Goal: Check status: Check status

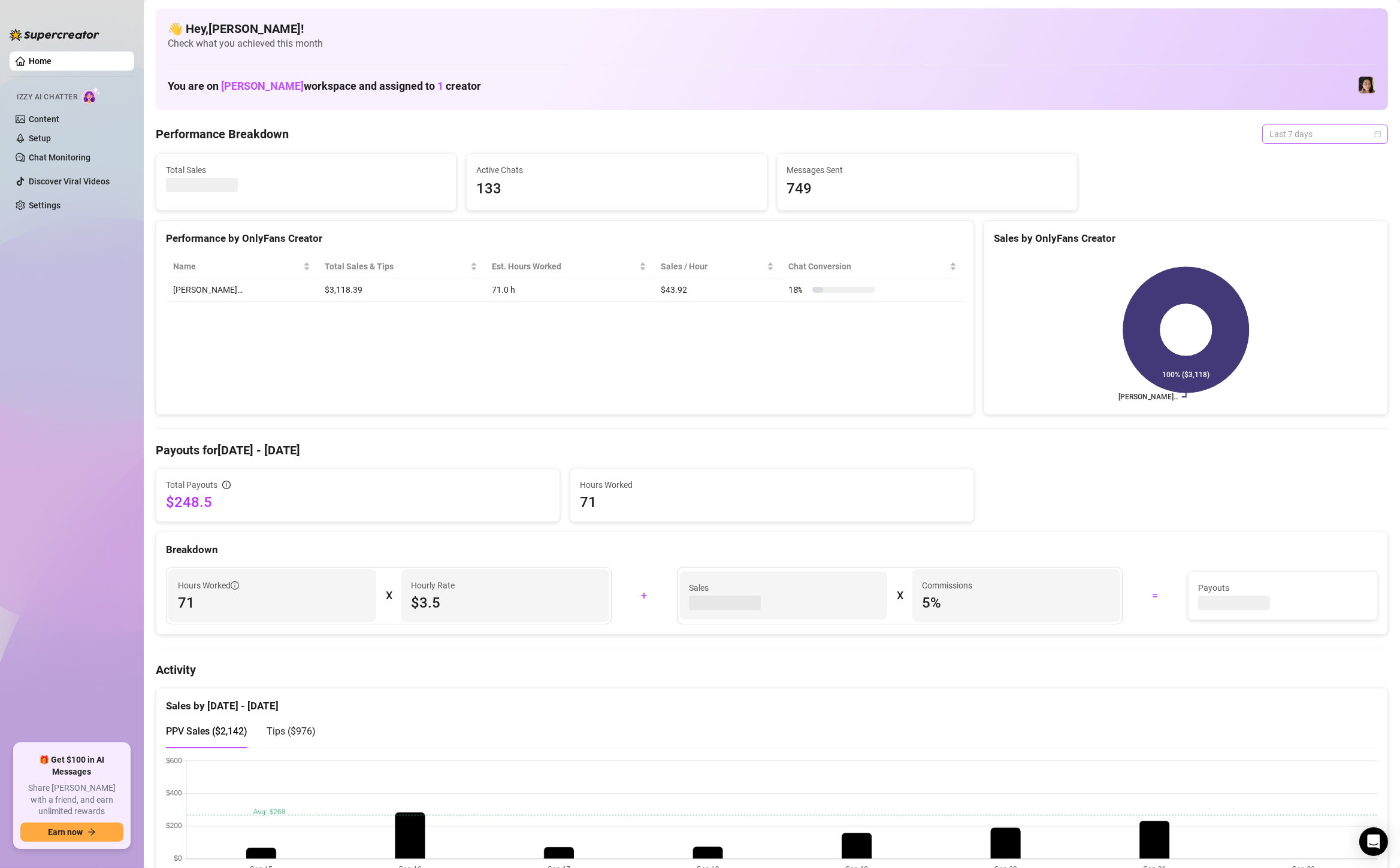
click at [1323, 137] on span "Last 7 days" at bounding box center [1325, 134] width 112 height 18
click at [1322, 230] on div "Custom date" at bounding box center [1324, 235] width 106 height 13
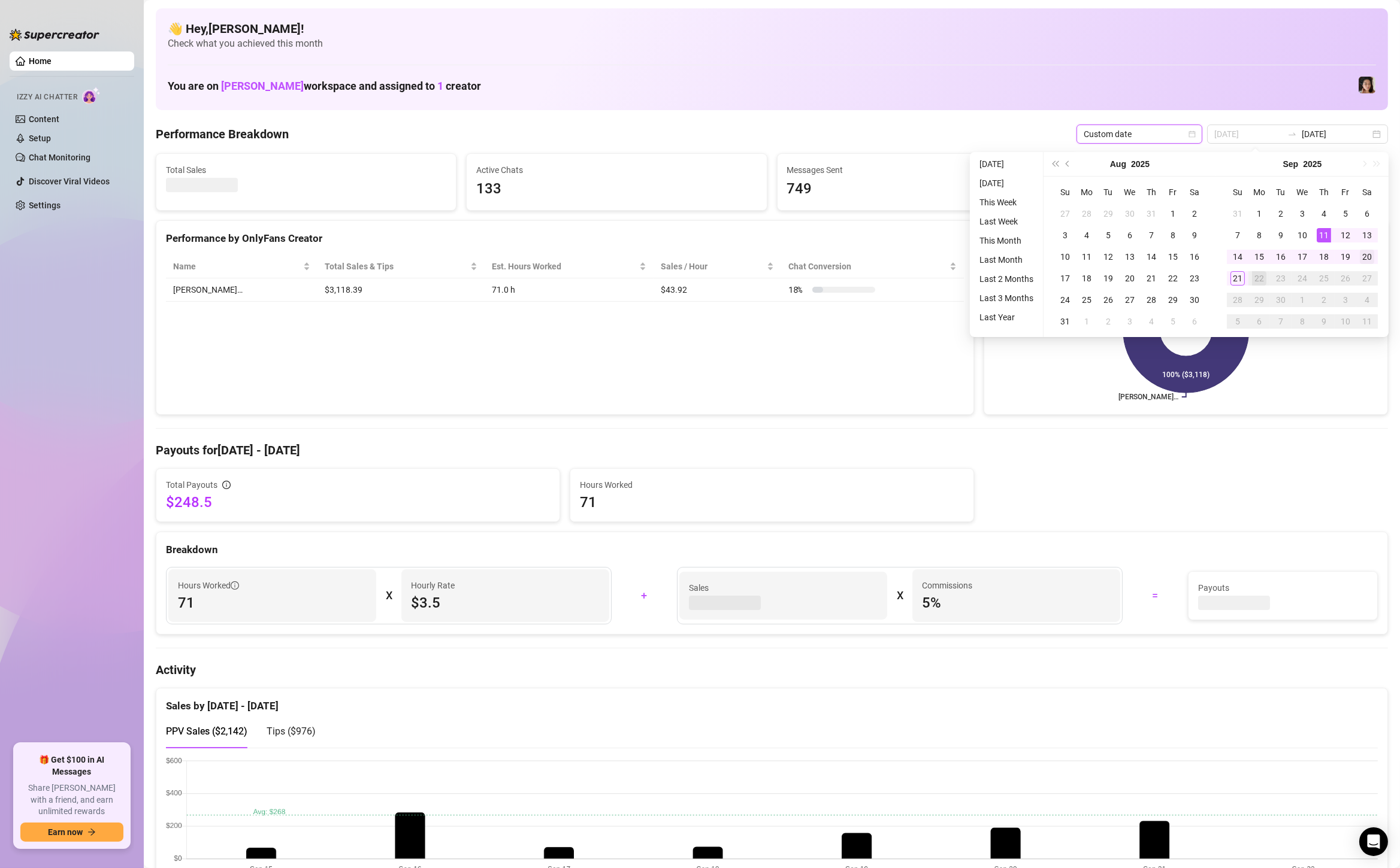
type input "[DATE]"
click at [1361, 252] on div "20" at bounding box center [1367, 256] width 14 height 14
type input "[DATE]"
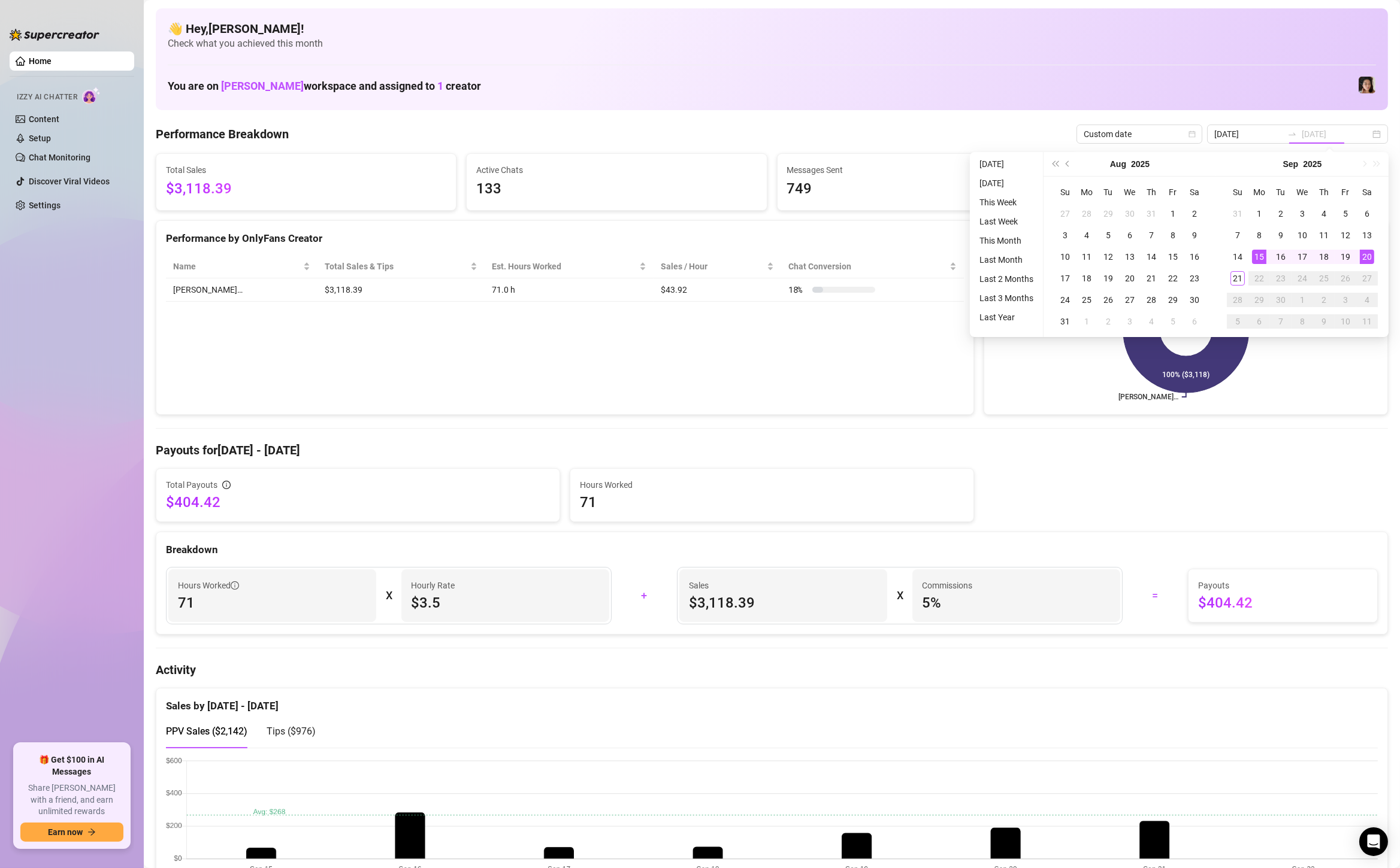
click at [1369, 254] on div "20" at bounding box center [1367, 256] width 14 height 14
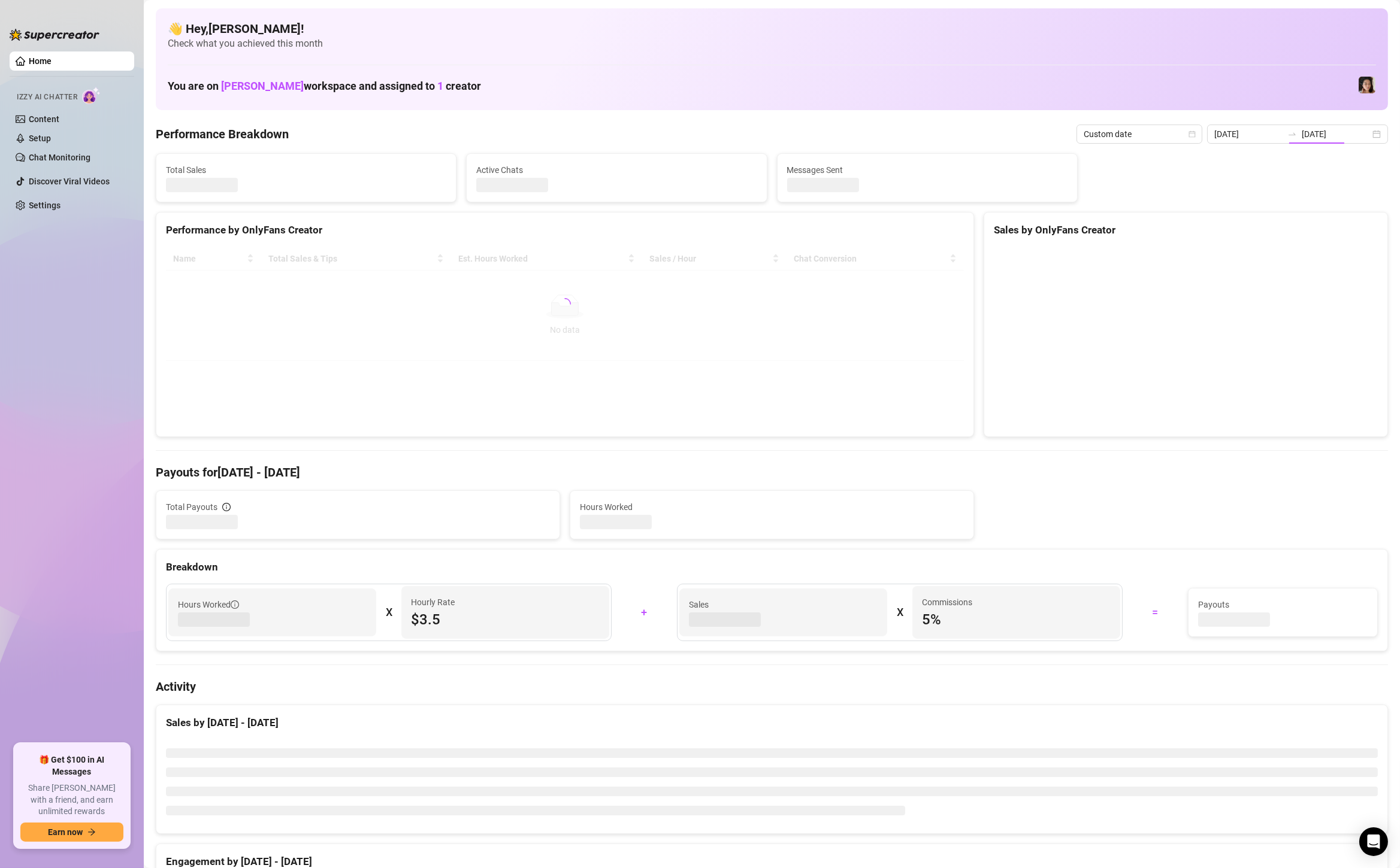
type input "[DATE]"
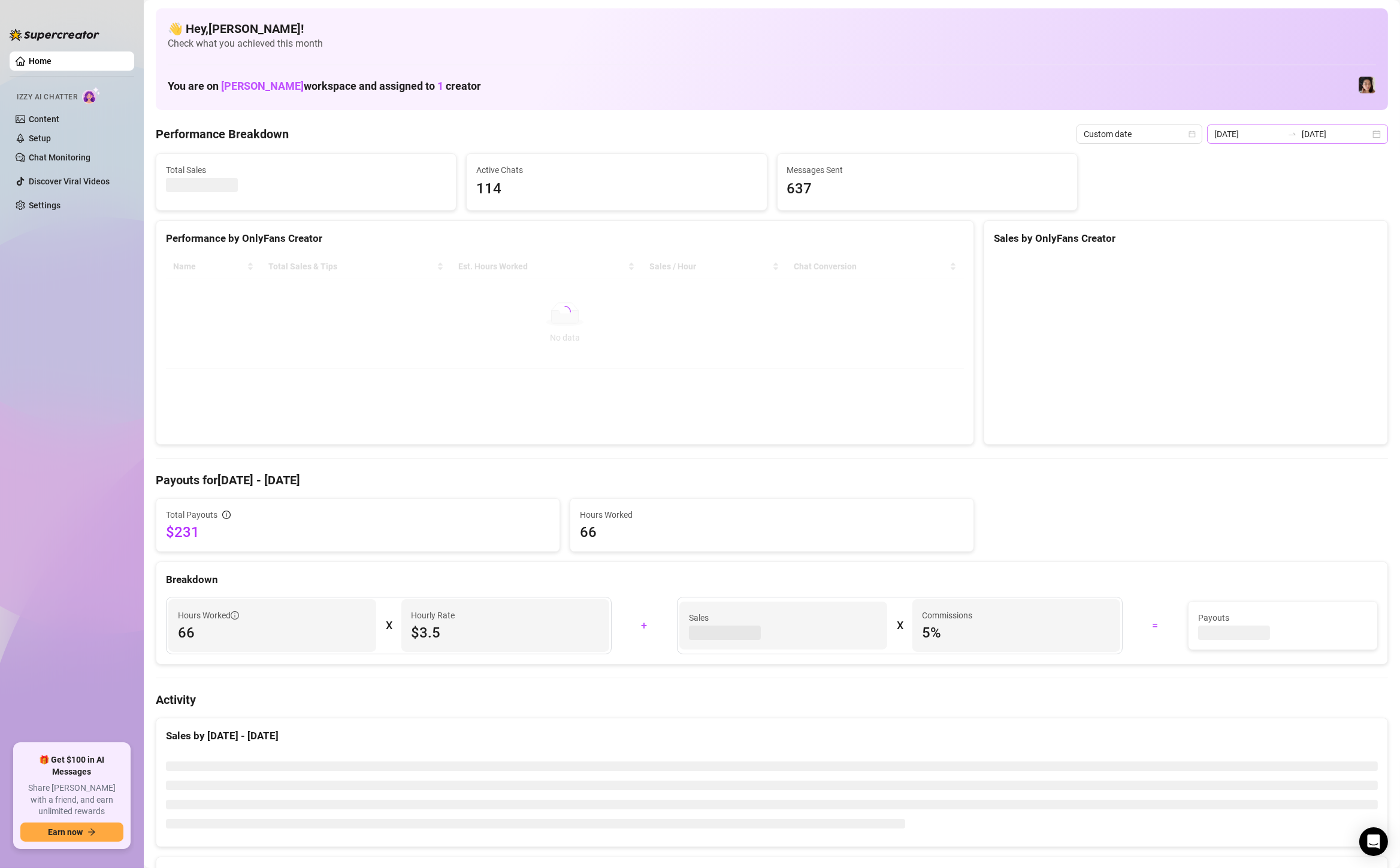
click at [1376, 131] on div "[DATE] [DATE]" at bounding box center [1297, 135] width 181 height 19
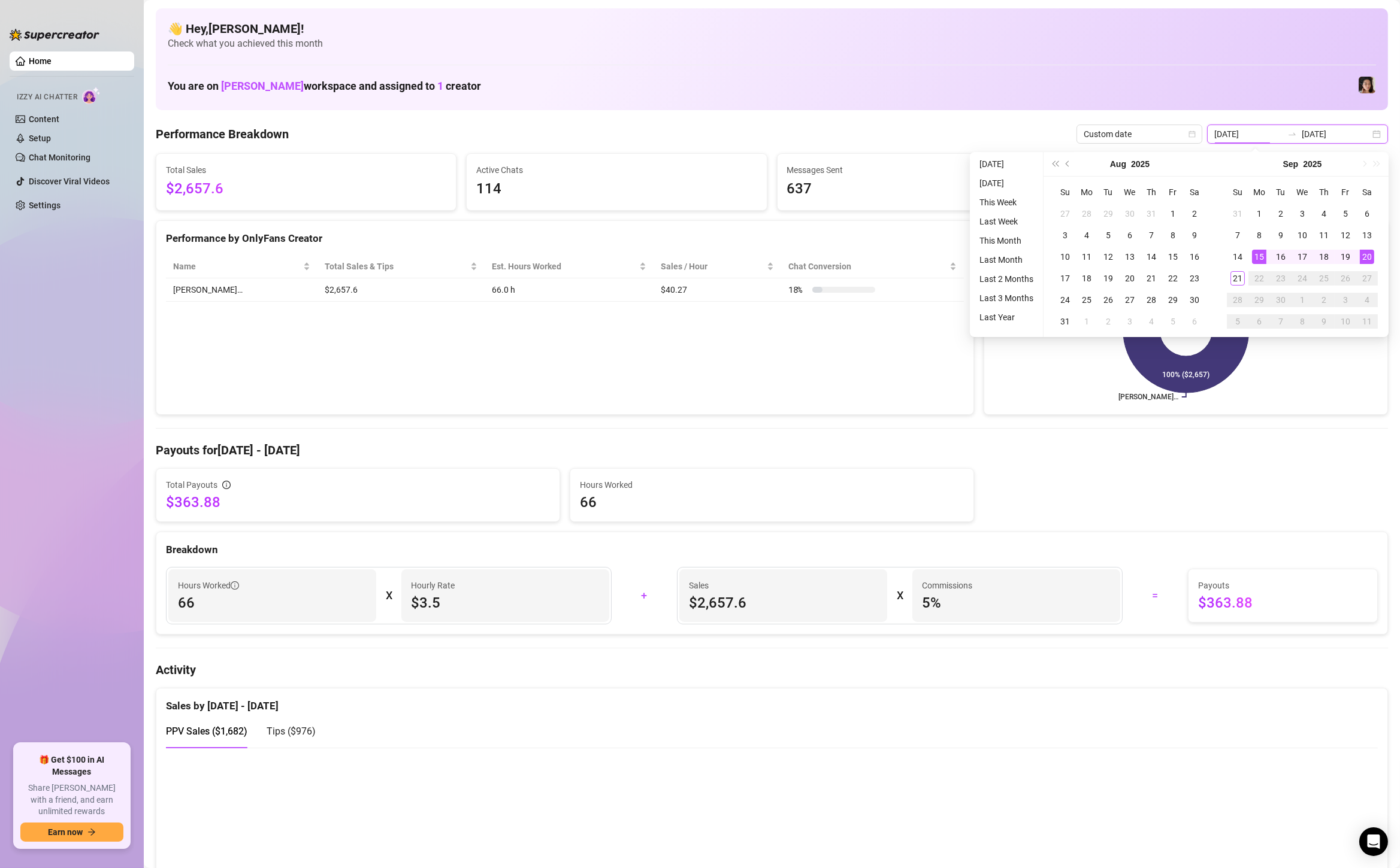
type input "[DATE]"
click at [1368, 255] on div "20" at bounding box center [1367, 256] width 14 height 14
type input "[DATE]"
click at [1231, 276] on div "21" at bounding box center [1237, 278] width 14 height 14
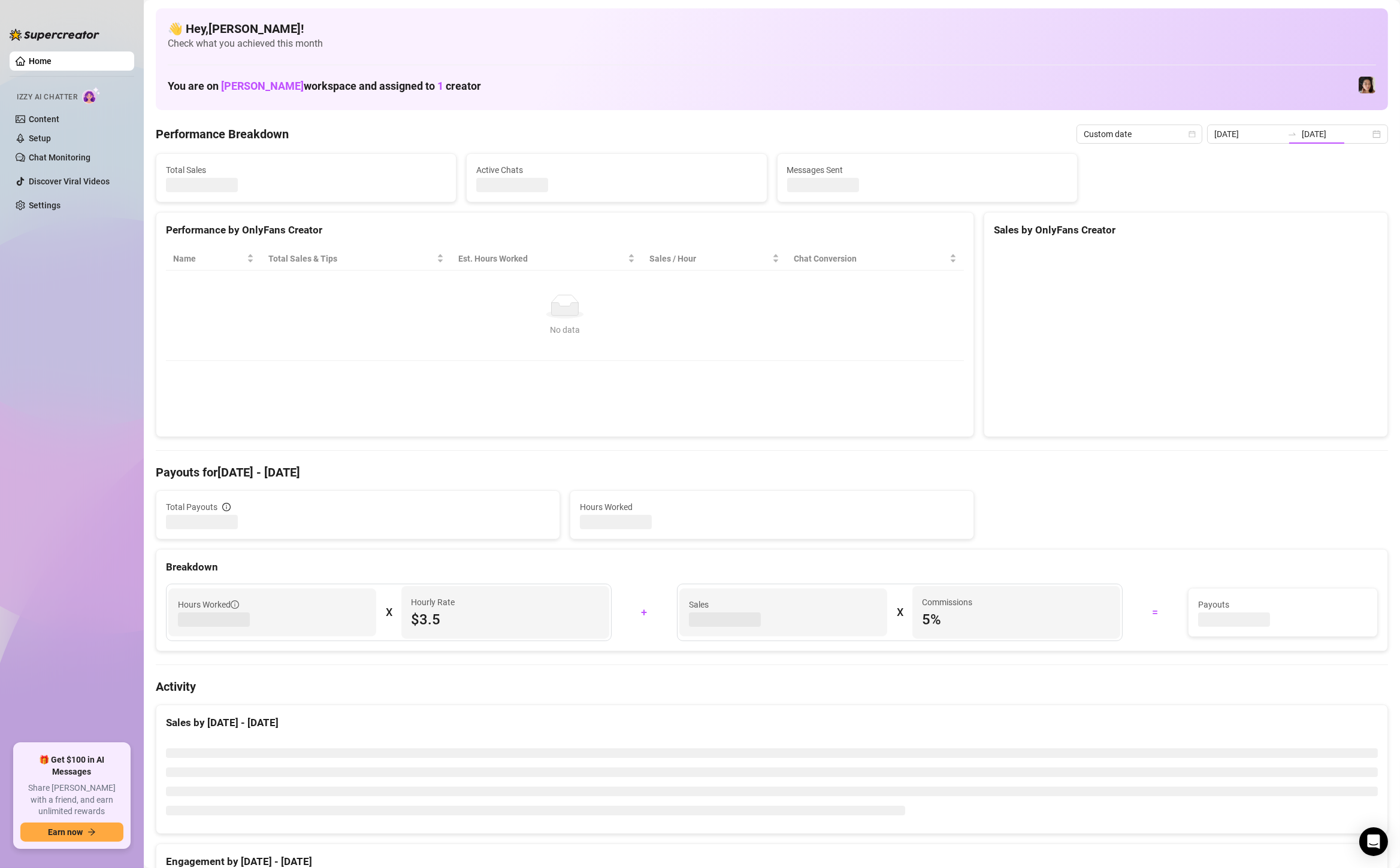
type input "[DATE]"
click at [1283, 136] on span "Last 7 days" at bounding box center [1325, 134] width 112 height 18
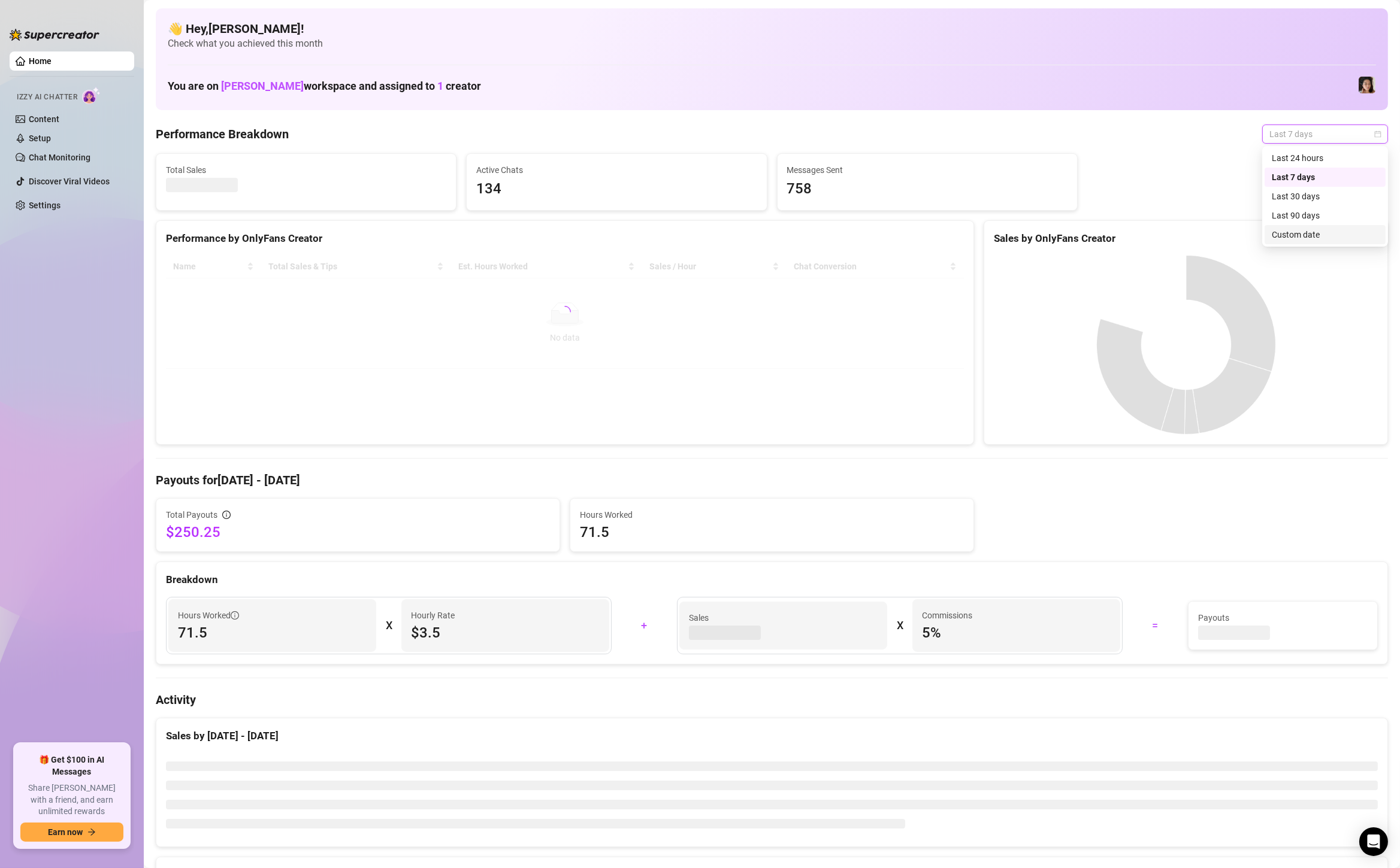
click at [1284, 230] on div "Custom date" at bounding box center [1324, 235] width 106 height 13
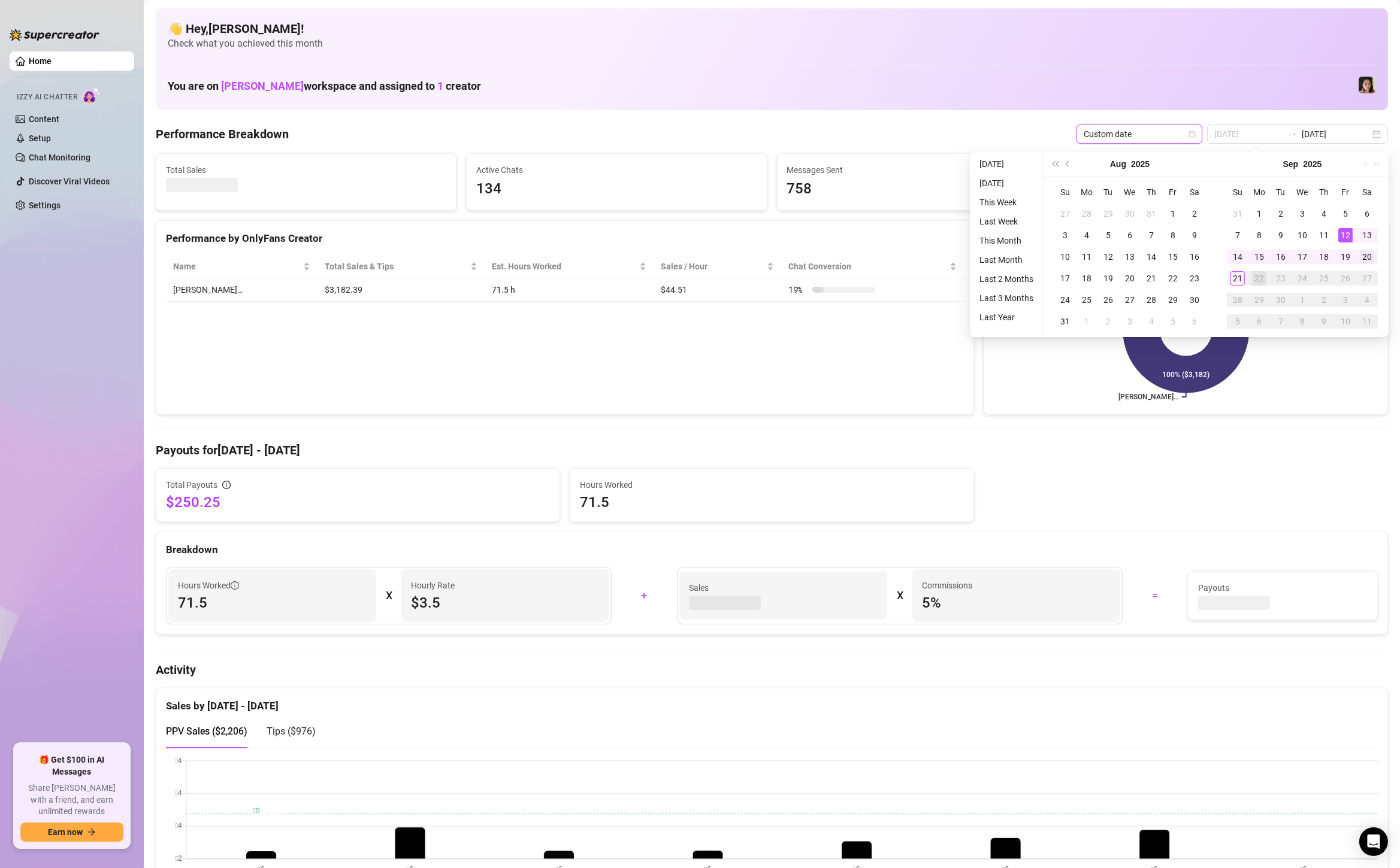
type input "[DATE]"
click at [1372, 258] on div "20" at bounding box center [1367, 256] width 14 height 14
type input "[DATE]"
click at [1236, 278] on div "21" at bounding box center [1237, 278] width 14 height 14
type input "[DATE]"
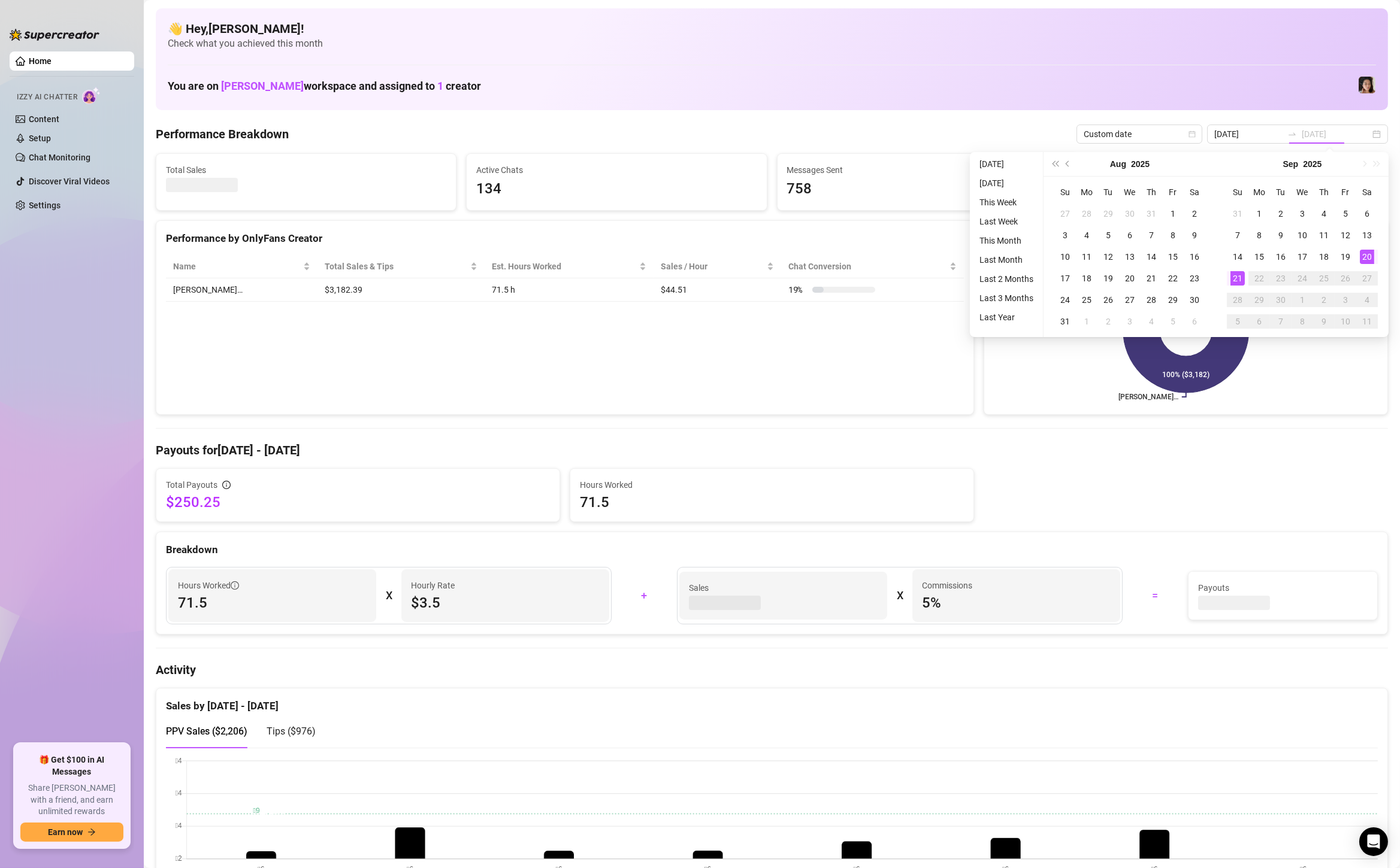
type input "[DATE]"
